Goal: Book appointment/travel/reservation

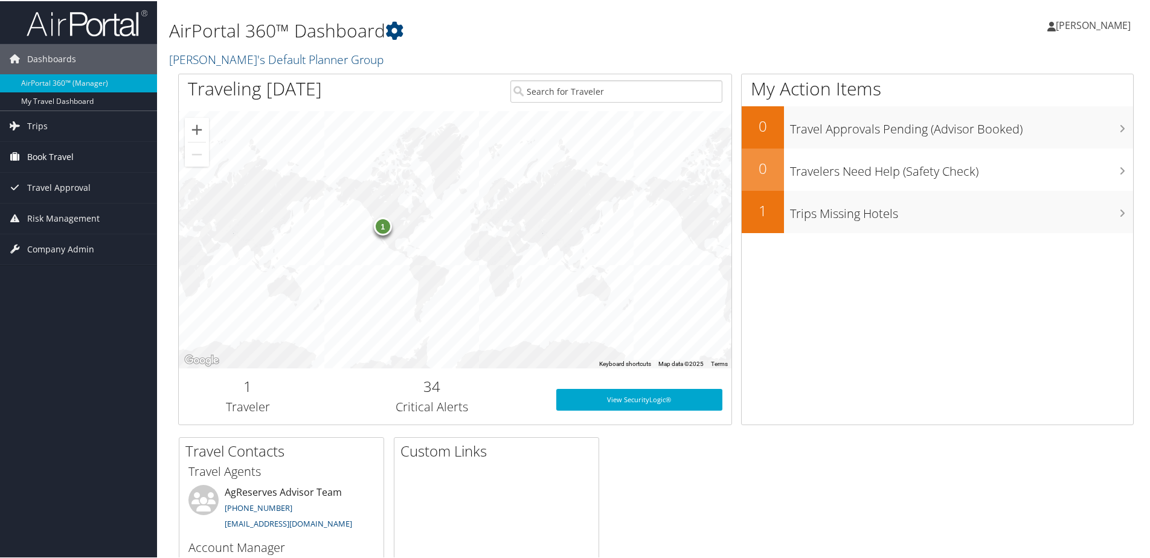
click at [33, 151] on span "Book Travel" at bounding box center [50, 156] width 47 height 30
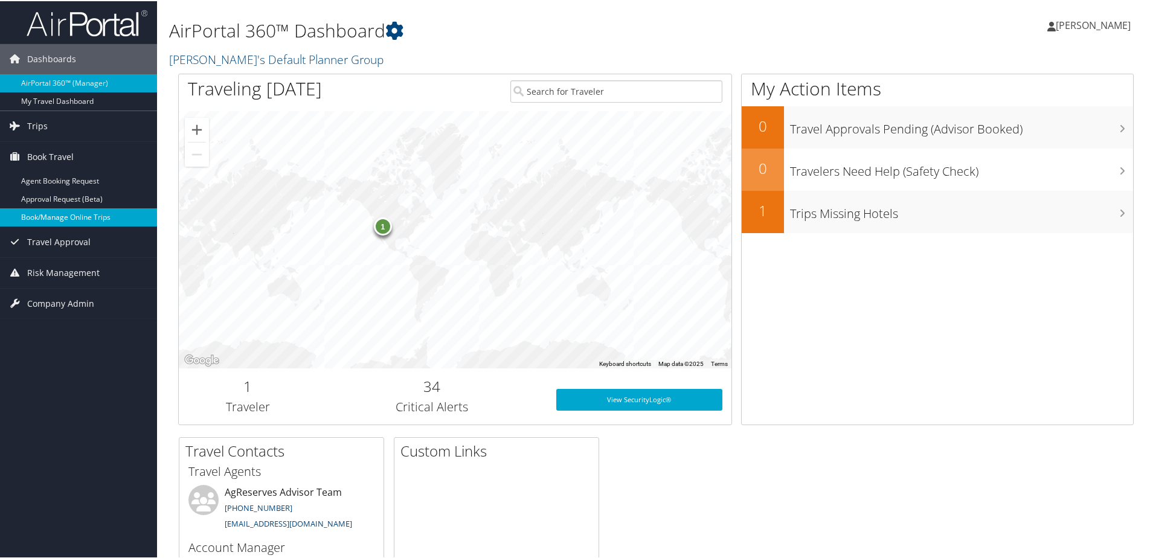
click at [79, 217] on link "Book/Manage Online Trips" at bounding box center [78, 216] width 157 height 18
